Goal: Task Accomplishment & Management: Use online tool/utility

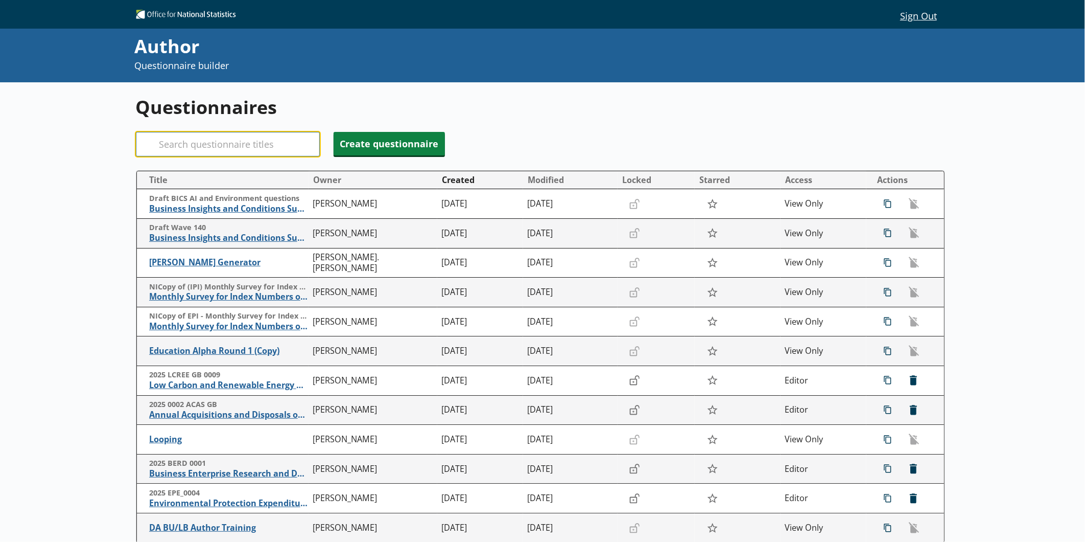
click at [276, 145] on input "Search" at bounding box center [228, 144] width 184 height 25
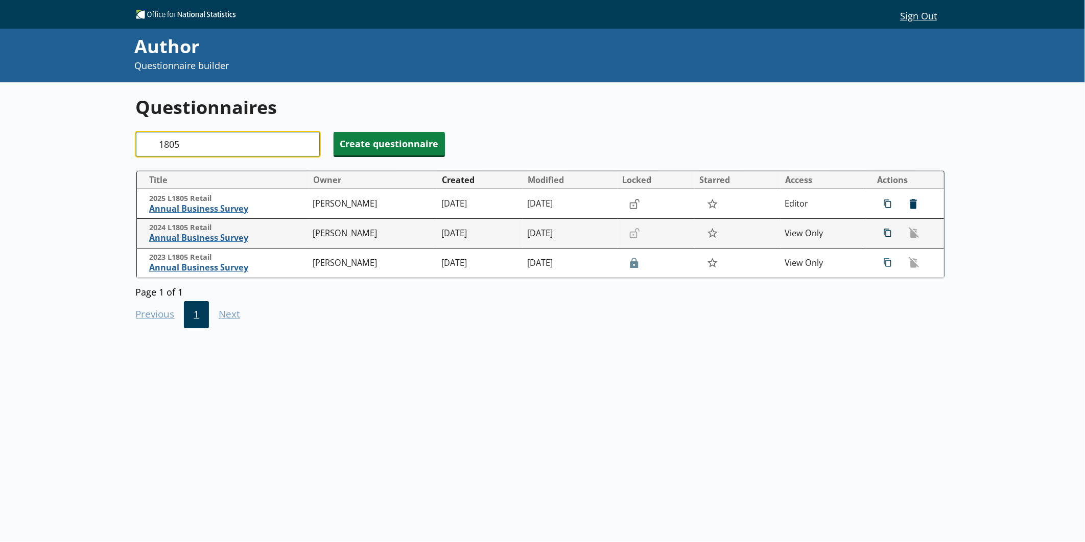
type input "1805"
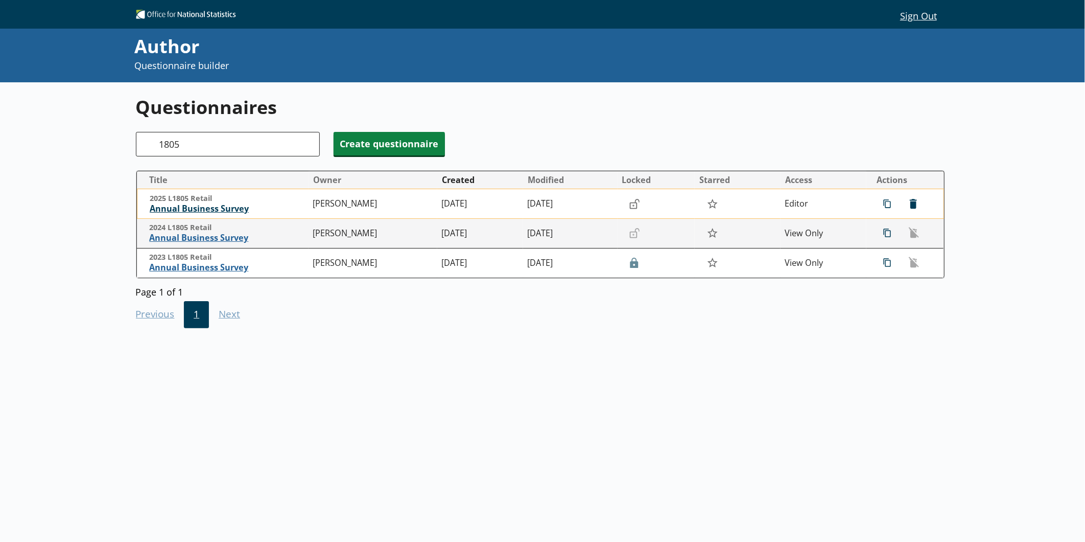
click at [237, 214] on span "Annual Business Survey" at bounding box center [229, 208] width 158 height 11
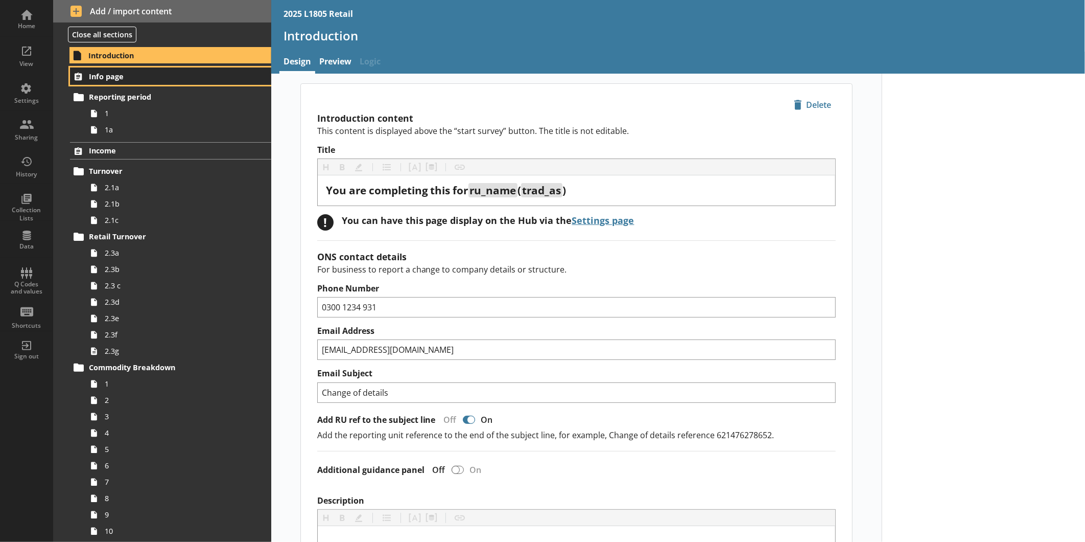
click at [174, 75] on span "Info page" at bounding box center [162, 77] width 146 height 10
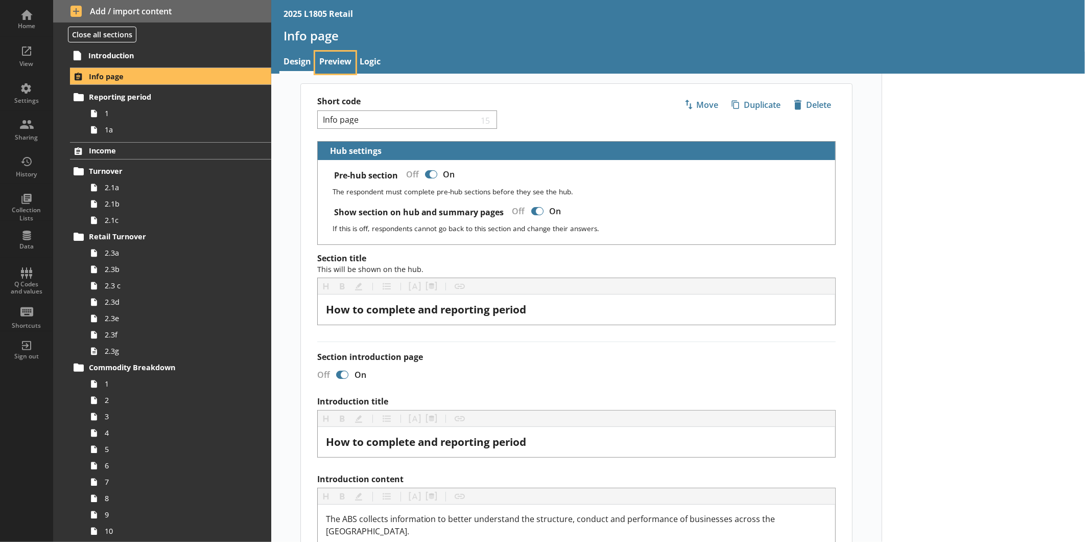
click at [337, 59] on link "Preview" at bounding box center [335, 63] width 40 height 22
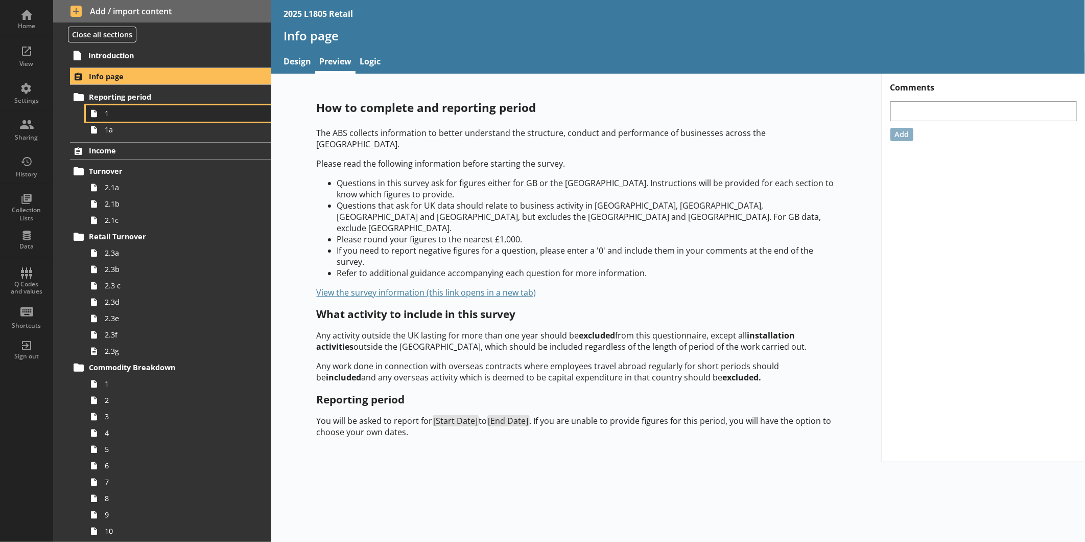
click at [131, 111] on span "1" at bounding box center [171, 113] width 133 height 10
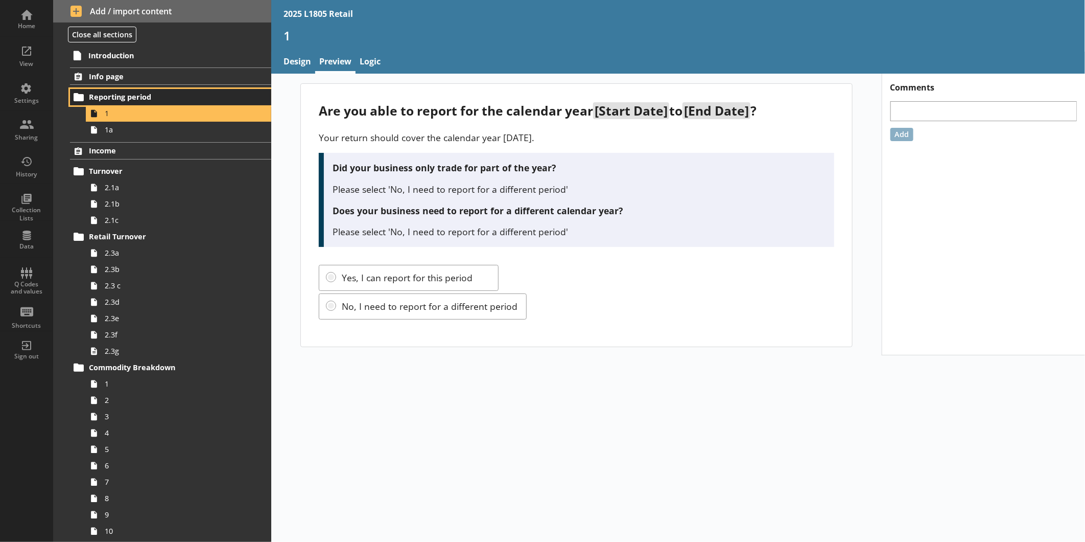
click at [137, 96] on span "Reporting period" at bounding box center [162, 97] width 146 height 10
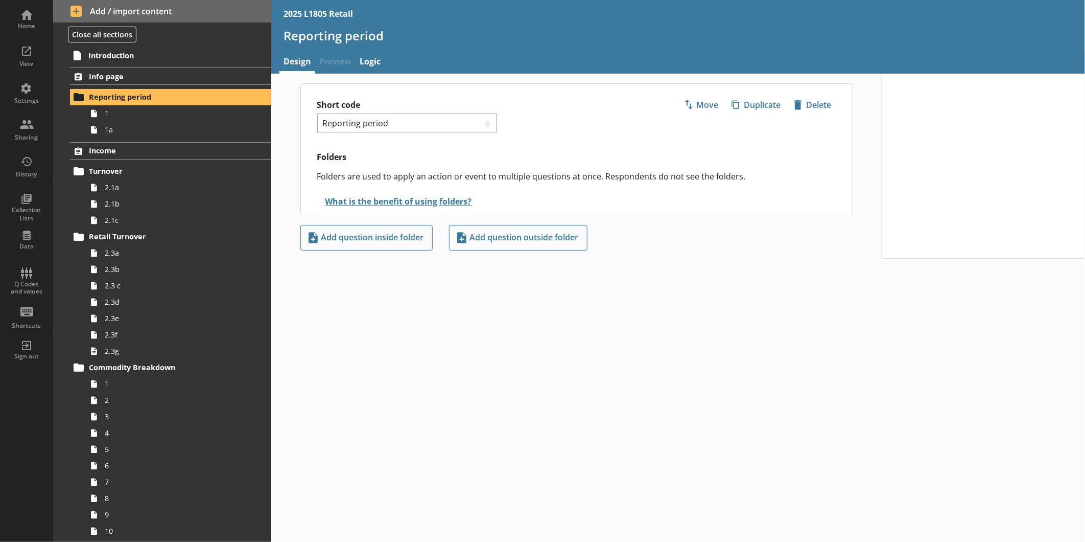
click at [322, 64] on span "Preview" at bounding box center [335, 63] width 40 height 22
click at [150, 74] on span "Info page" at bounding box center [162, 77] width 146 height 10
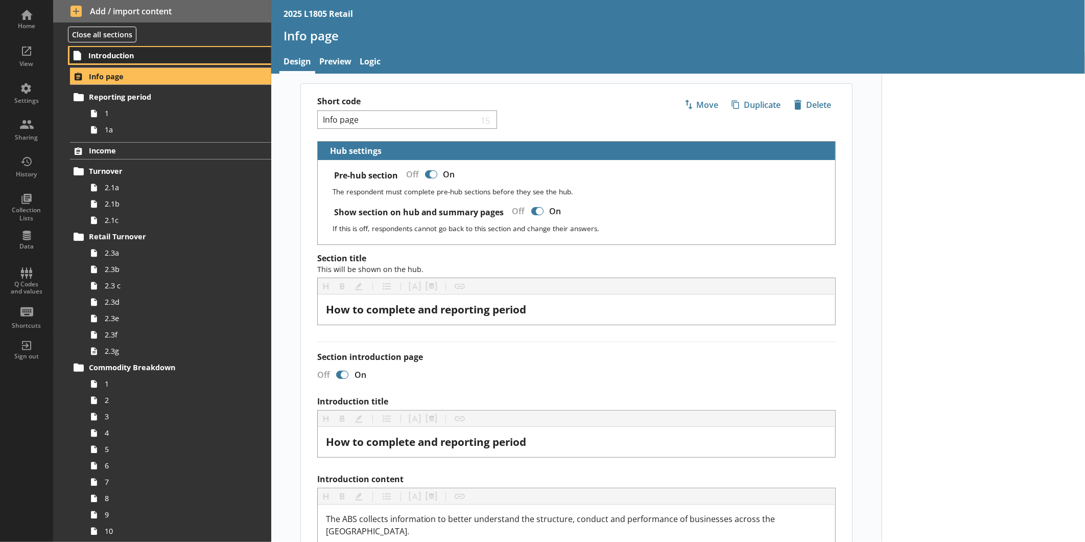
click at [135, 51] on span "Introduction" at bounding box center [161, 56] width 146 height 10
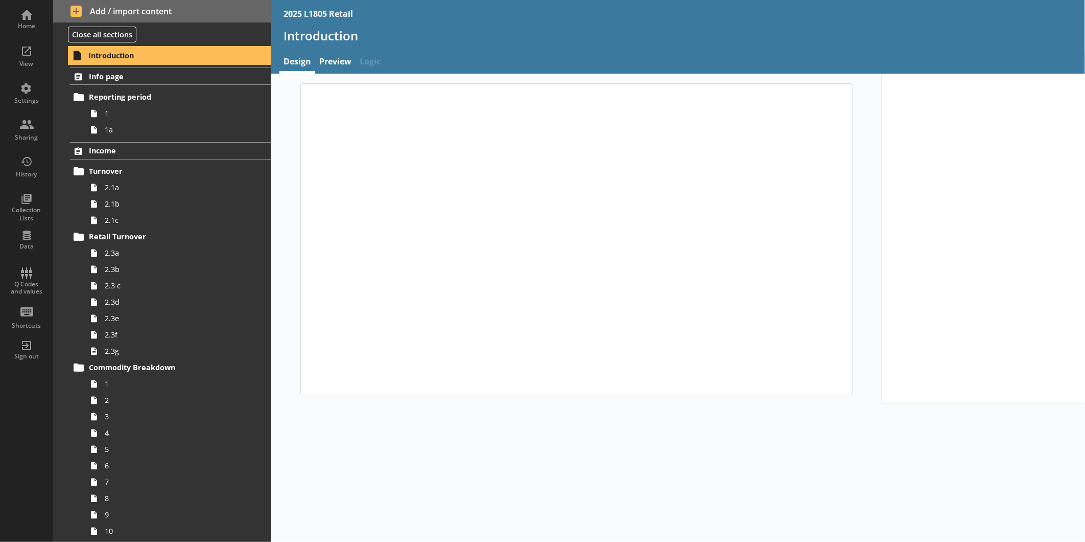
type textarea "x"
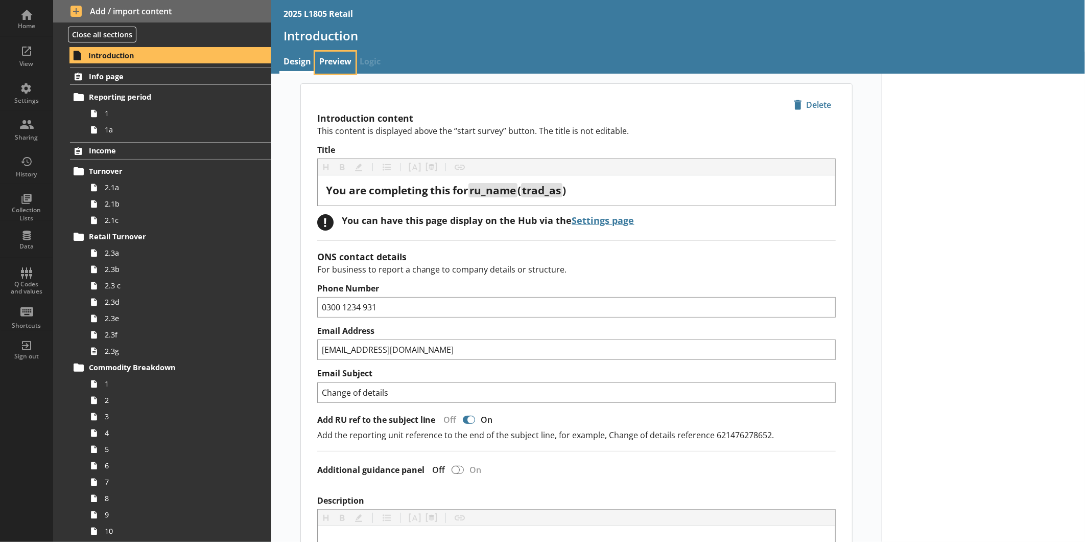
click at [343, 59] on link "Preview" at bounding box center [335, 63] width 40 height 22
